Goal: Information Seeking & Learning: Learn about a topic

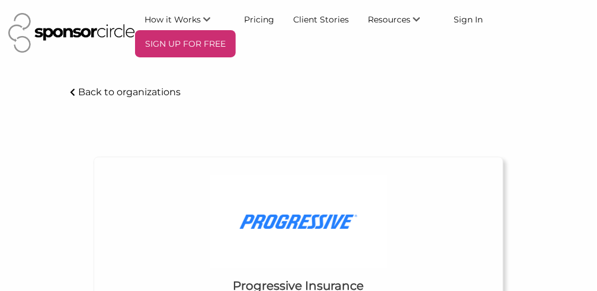
scroll to position [29, 0]
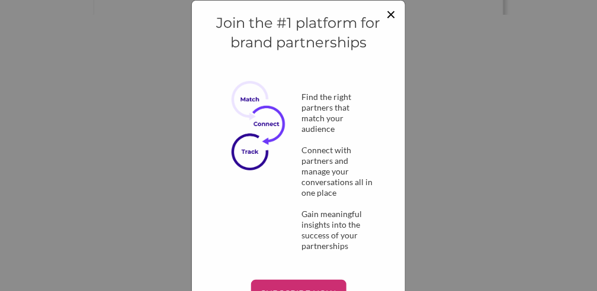
click at [387, 14] on span "×" at bounding box center [390, 14] width 9 height 20
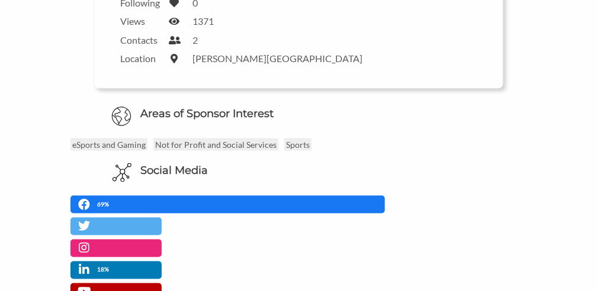
scroll to position [315, 0]
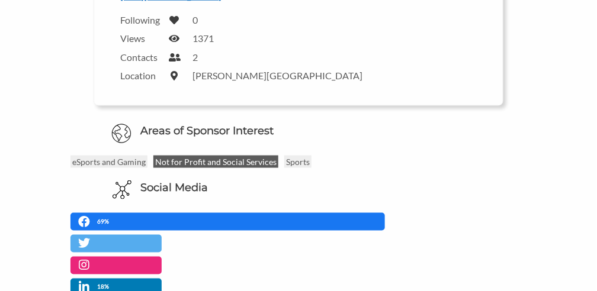
click at [223, 161] on p "Not for Profit and Social Services" at bounding box center [215, 162] width 125 height 12
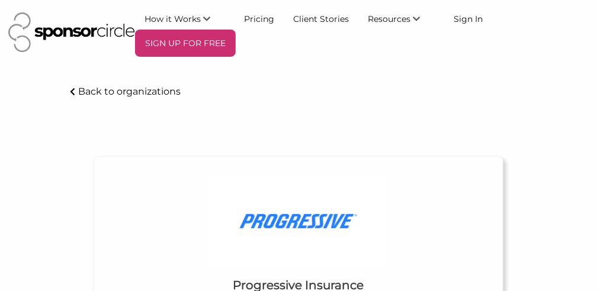
scroll to position [0, 0]
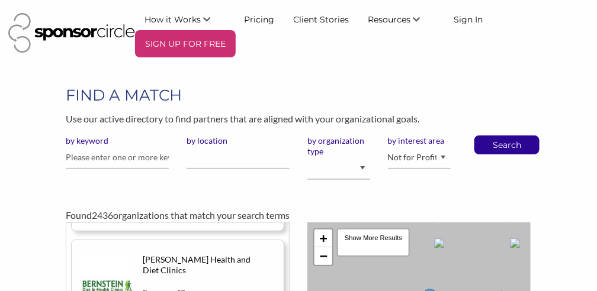
scroll to position [39, 0]
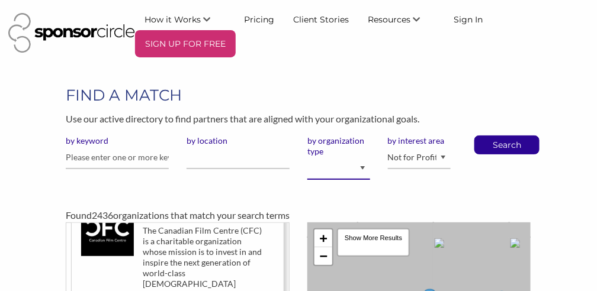
click at [354, 171] on select "I am an event organizer seeking new partnerships with suppliers, exhibitors or …" at bounding box center [338, 168] width 63 height 23
select select "Property"
click at [307, 157] on select "I am an event organizer seeking new partnerships with suppliers, exhibitors or …" at bounding box center [338, 168] width 63 height 23
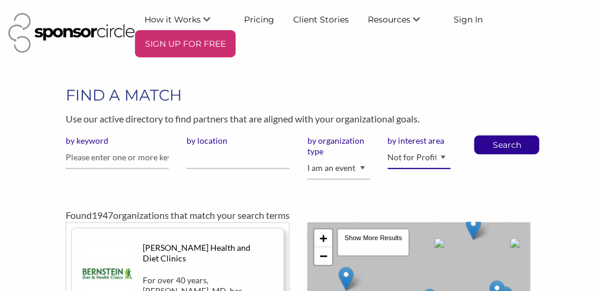
click at [410, 158] on select "Animal Welfare Arts and Culture Business and Entrepreneurship Community Diversi…" at bounding box center [419, 157] width 63 height 23
click at [210, 166] on input "by location" at bounding box center [237, 157] width 103 height 23
click at [83, 157] on input "text" at bounding box center [117, 157] width 103 height 23
click at [92, 140] on label "by keyword" at bounding box center [117, 141] width 103 height 11
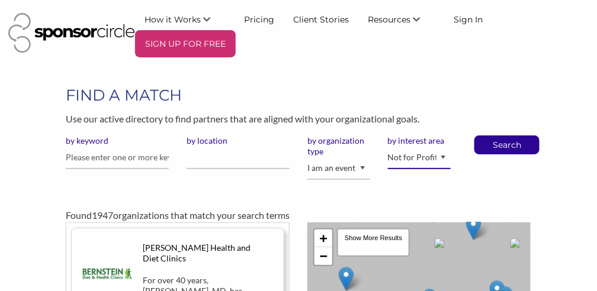
click at [388, 146] on select "Animal Welfare Arts and Culture Business and Entrepreneurship Community Diversi…" at bounding box center [419, 157] width 63 height 23
click at [92, 156] on input "text" at bounding box center [117, 157] width 103 height 23
type input "[GEOGRAPHIC_DATA]"
click at [487, 136] on button "Search" at bounding box center [506, 145] width 39 height 18
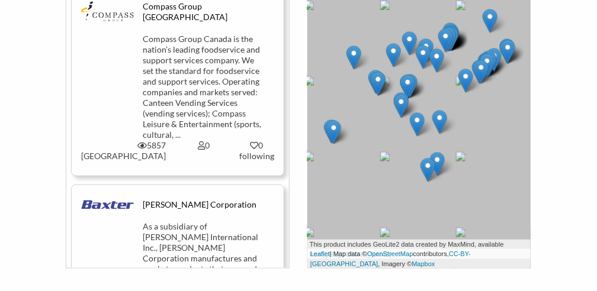
scroll to position [1973, 0]
